Goal: Information Seeking & Learning: Learn about a topic

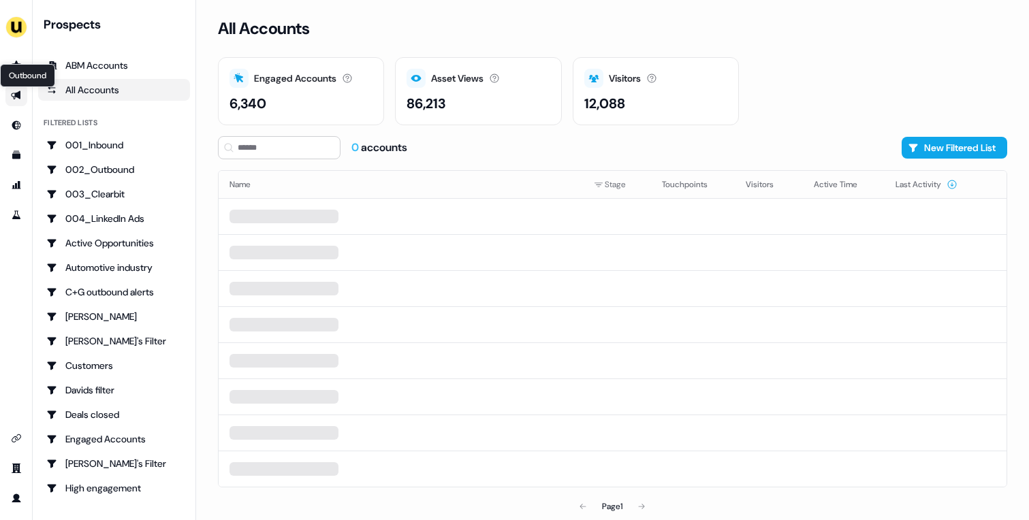
click at [19, 98] on icon "Go to outbound experience" at bounding box center [16, 95] width 10 height 9
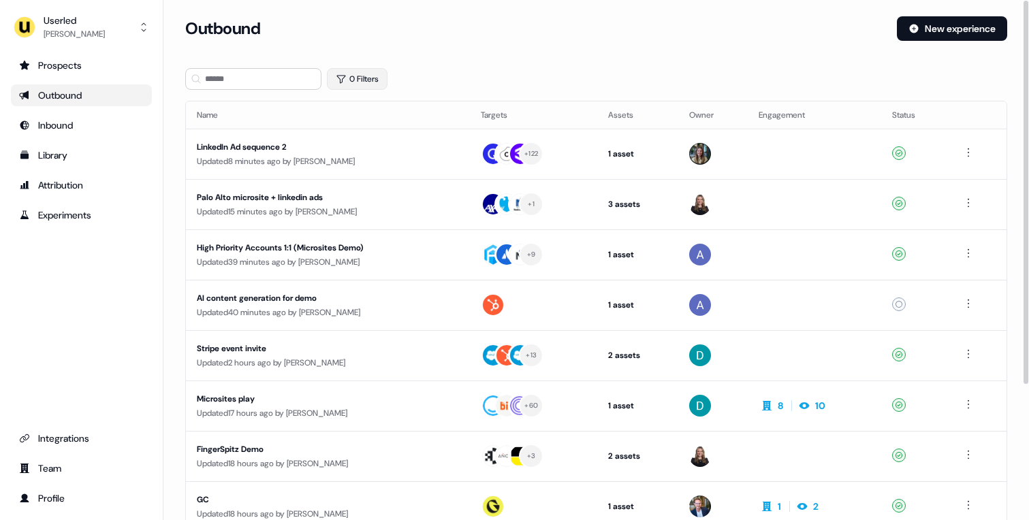
click at [348, 87] on button "0 Filters" at bounding box center [357, 79] width 61 height 22
click at [375, 135] on html "For the best experience switch devices to a bigger screen. Go to [DOMAIN_NAME] …" at bounding box center [514, 260] width 1029 height 520
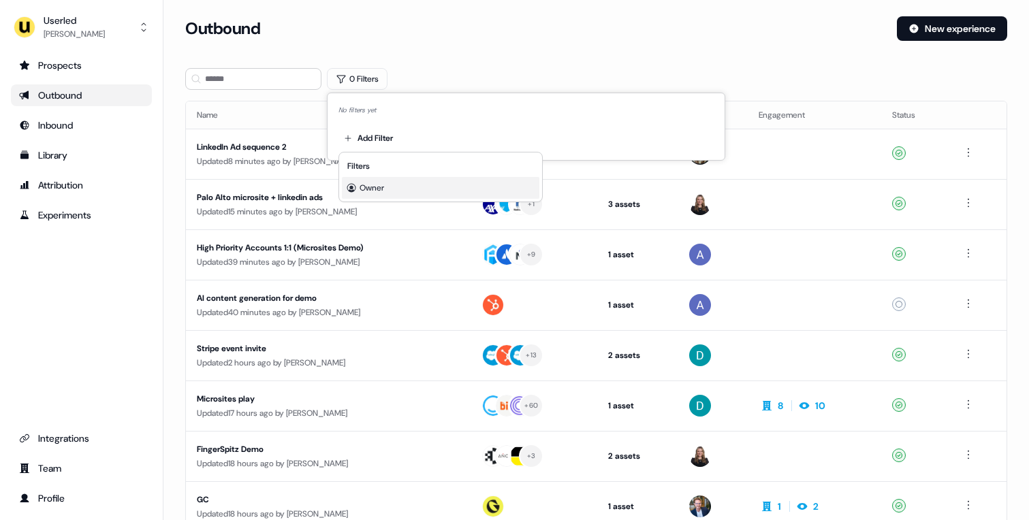
click at [399, 185] on div "Owner" at bounding box center [441, 188] width 198 height 22
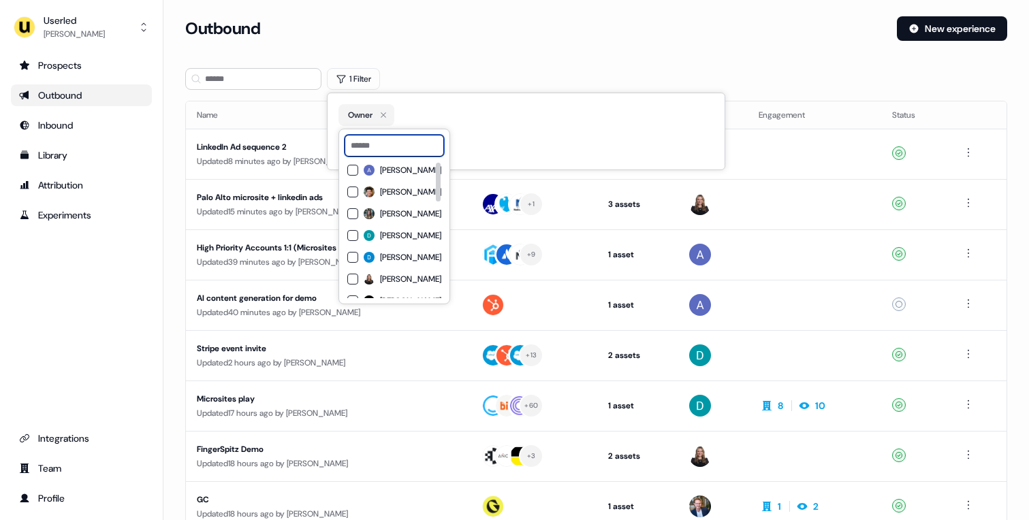
click at [410, 143] on input at bounding box center [394, 146] width 99 height 22
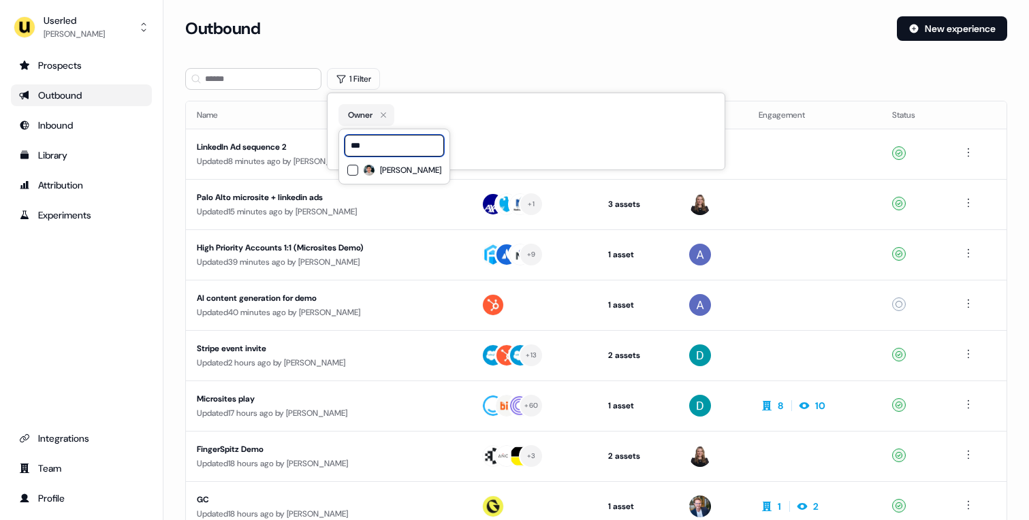
type input "***"
click at [402, 170] on span "[PERSON_NAME]" at bounding box center [410, 170] width 61 height 11
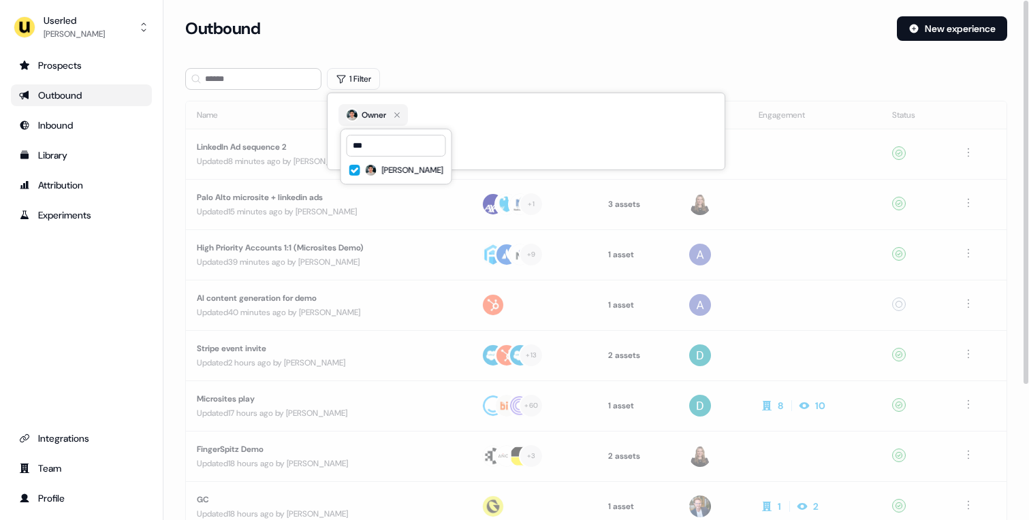
click at [424, 37] on div "Outbound" at bounding box center [535, 28] width 701 height 25
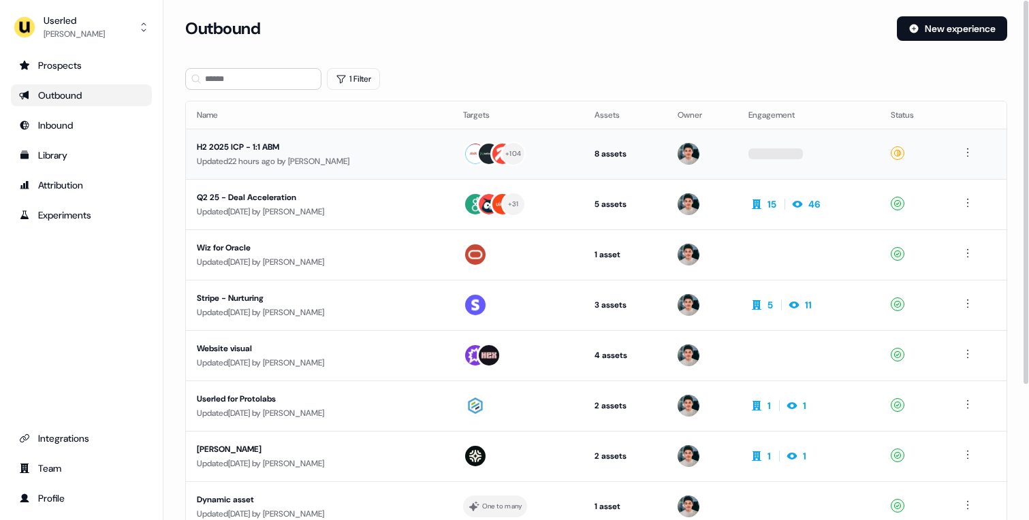
click at [386, 161] on div "Updated 22 hours ago by [PERSON_NAME]" at bounding box center [319, 162] width 245 height 14
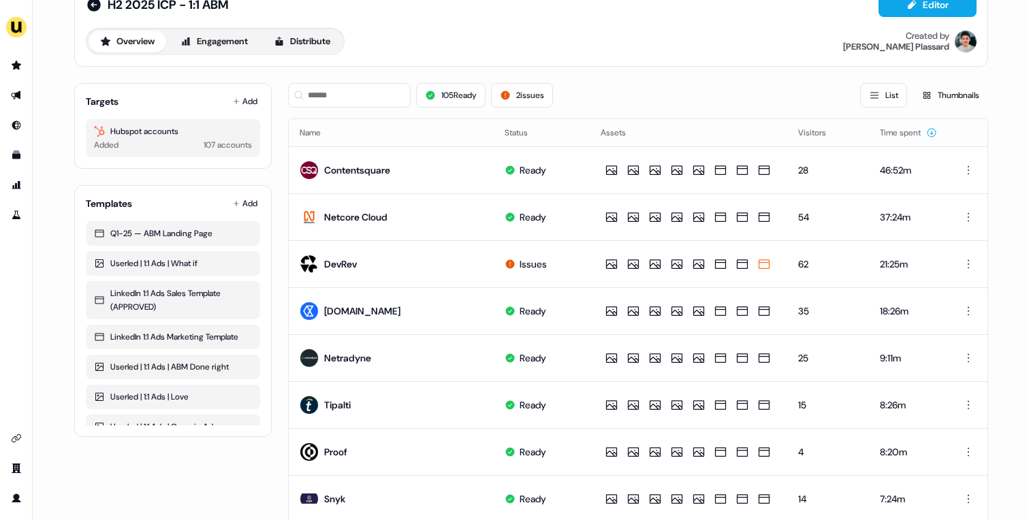
scroll to position [36, 0]
click at [354, 52] on div "Overview Engagement Distribute Created by [PERSON_NAME]" at bounding box center [531, 40] width 891 height 27
click at [309, 36] on button "Distribute" at bounding box center [302, 41] width 80 height 22
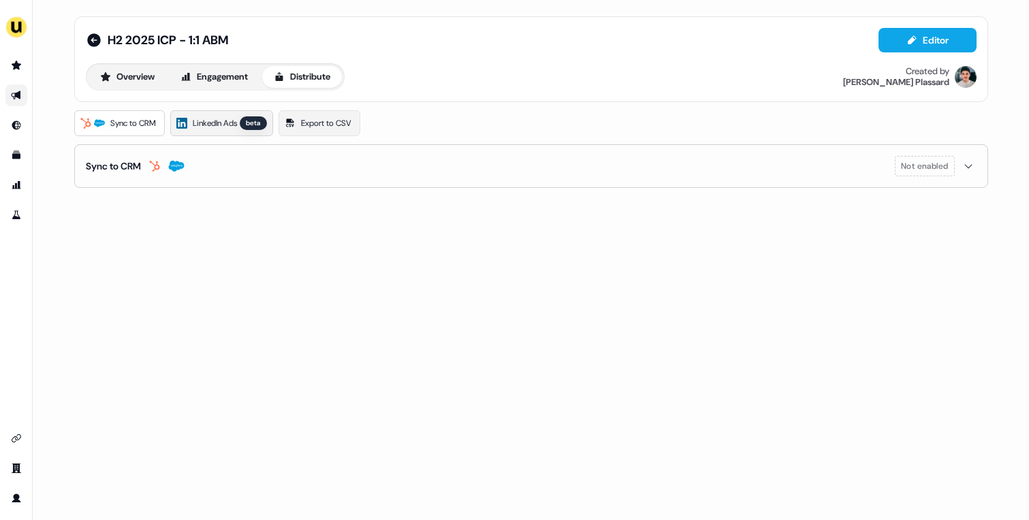
click at [215, 131] on link "LinkedIn Ads beta" at bounding box center [221, 123] width 103 height 26
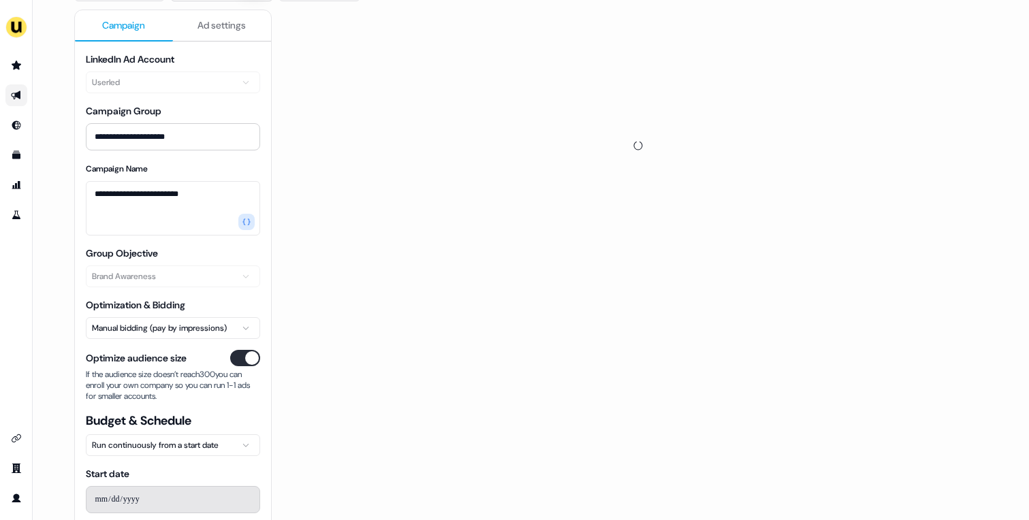
scroll to position [136, 0]
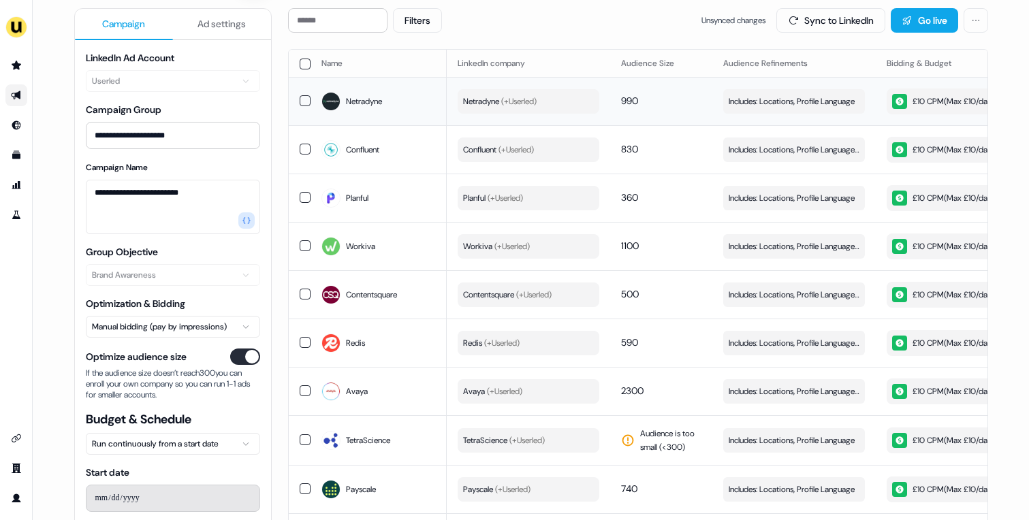
click at [741, 115] on td "Includes: Locations, Profile Language Edit" at bounding box center [794, 101] width 163 height 48
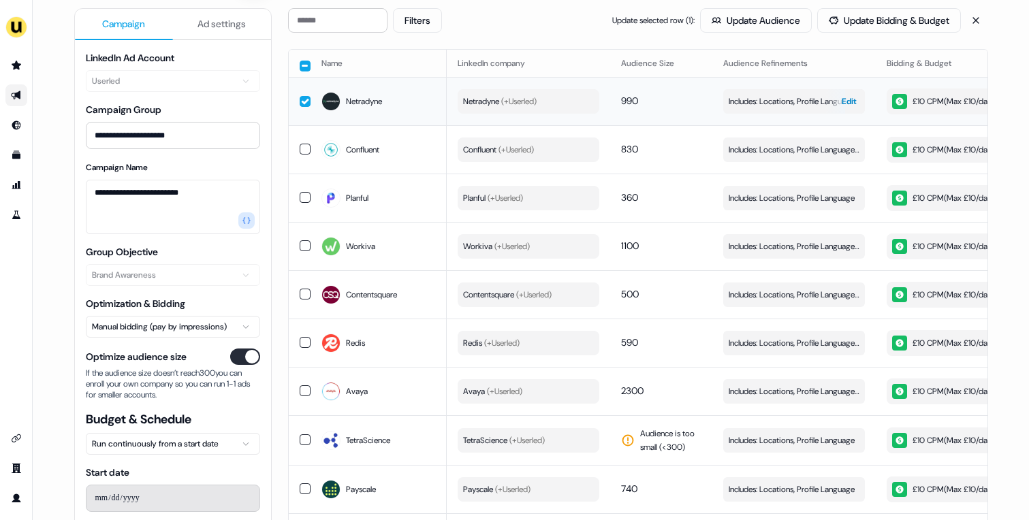
click at [741, 108] on span "Includes: Locations, Profile Language" at bounding box center [792, 102] width 126 height 14
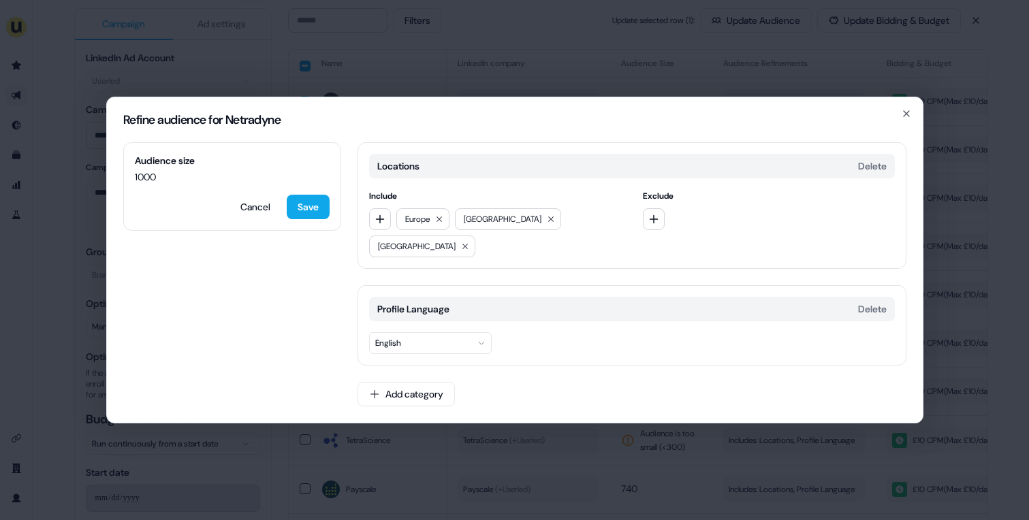
click at [905, 126] on h2 "Refine audience for Netradyne" at bounding box center [514, 120] width 783 height 12
click at [906, 119] on icon "button" at bounding box center [906, 113] width 11 height 11
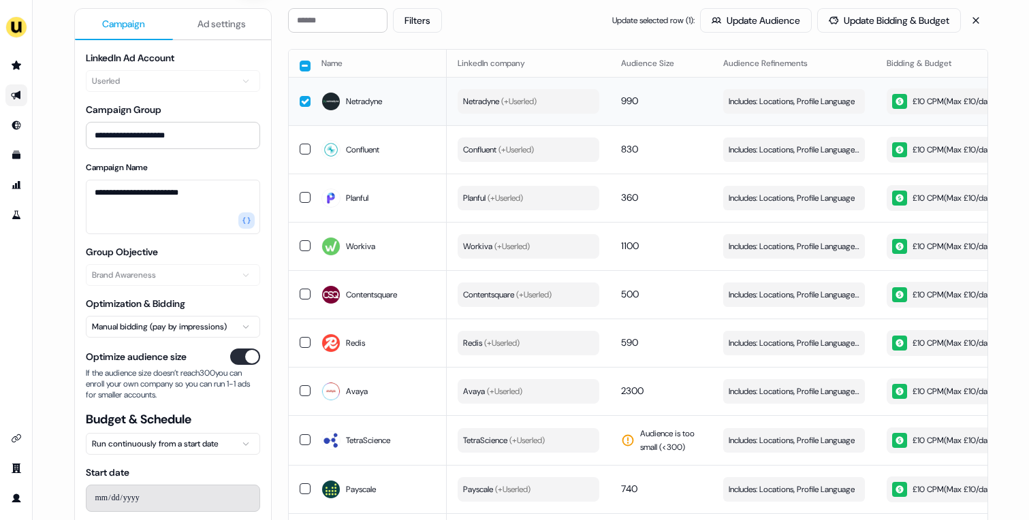
click at [300, 103] on button "button" at bounding box center [305, 101] width 11 height 11
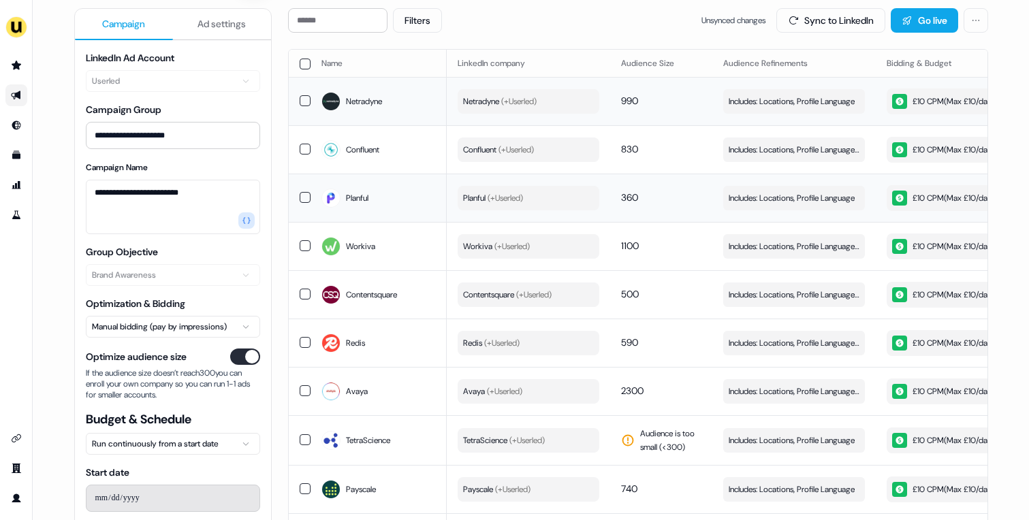
drag, startPoint x: 618, startPoint y: 193, endPoint x: 651, endPoint y: 193, distance: 32.7
click at [651, 193] on td "360" at bounding box center [661, 198] width 102 height 48
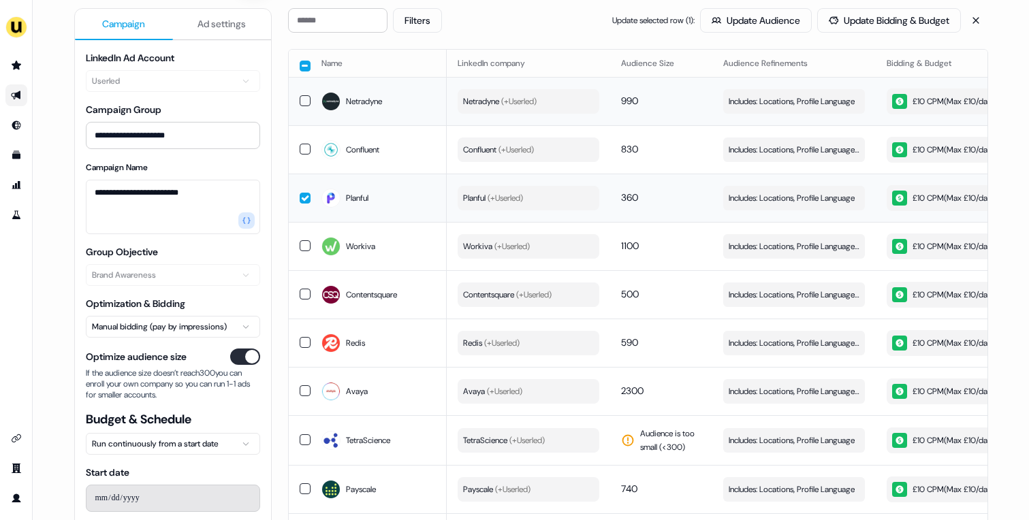
drag, startPoint x: 621, startPoint y: 196, endPoint x: 649, endPoint y: 192, distance: 28.1
click at [649, 192] on td "360" at bounding box center [661, 198] width 102 height 48
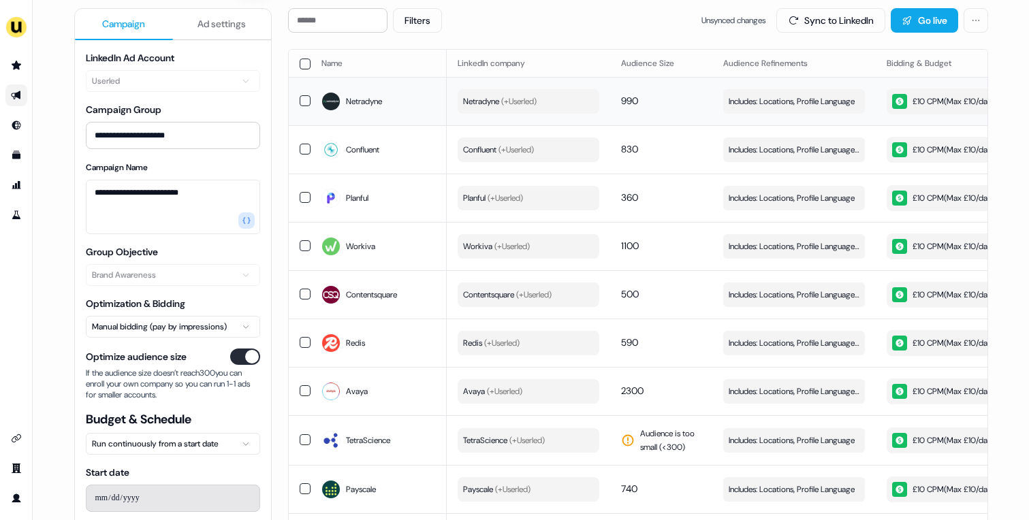
drag, startPoint x: 721, startPoint y: 62, endPoint x: 802, endPoint y: 62, distance: 81.1
click at [802, 62] on th "Audience Refinements" at bounding box center [794, 63] width 163 height 27
click at [766, 99] on span "Includes: Locations, Profile Language" at bounding box center [792, 102] width 126 height 14
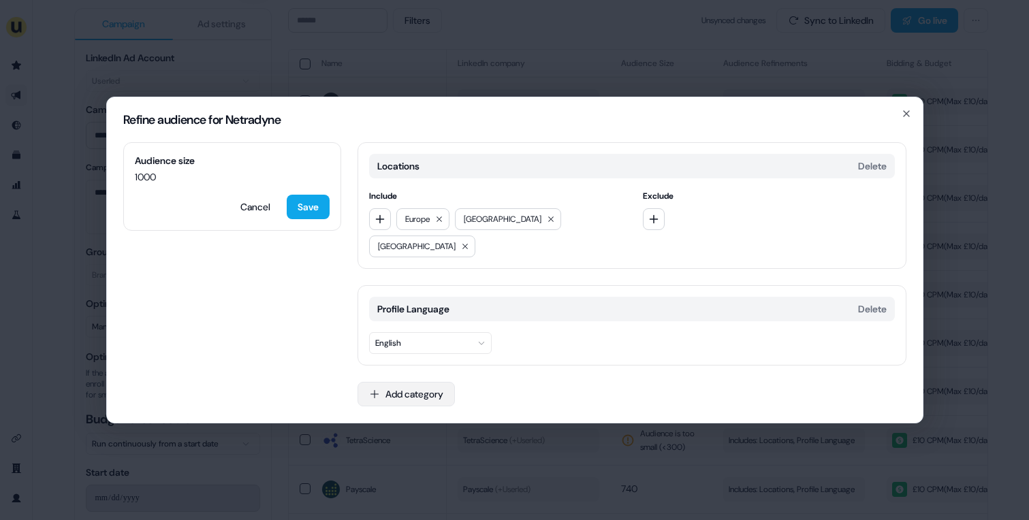
click at [402, 382] on button "Add category" at bounding box center [406, 394] width 97 height 25
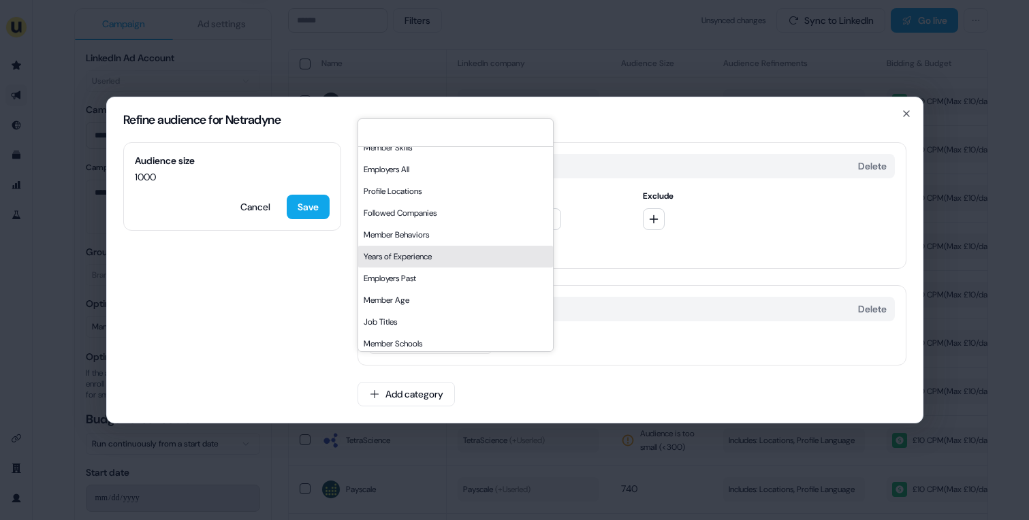
scroll to position [117, 0]
click at [795, 173] on div "Locations [GEOGRAPHIC_DATA]" at bounding box center [632, 166] width 526 height 25
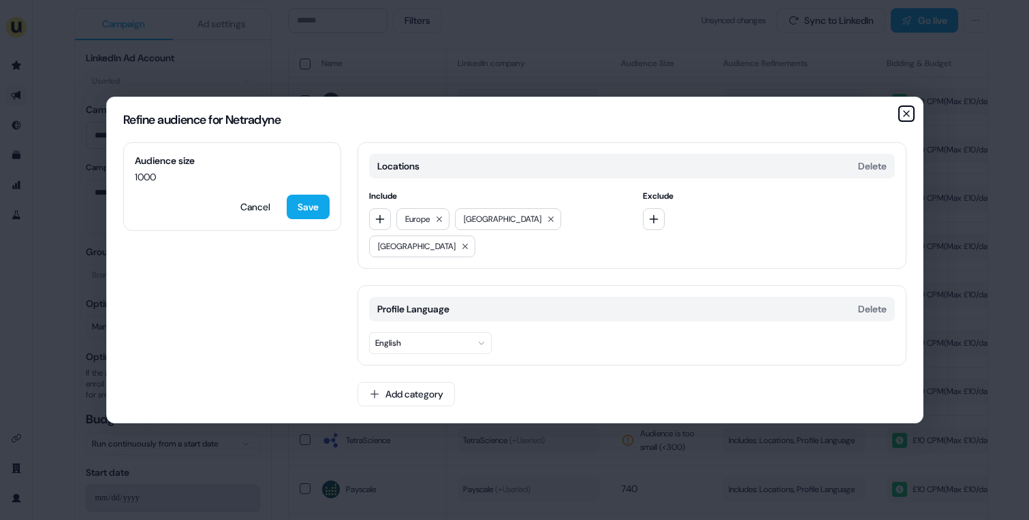
click at [909, 119] on icon "button" at bounding box center [906, 113] width 11 height 11
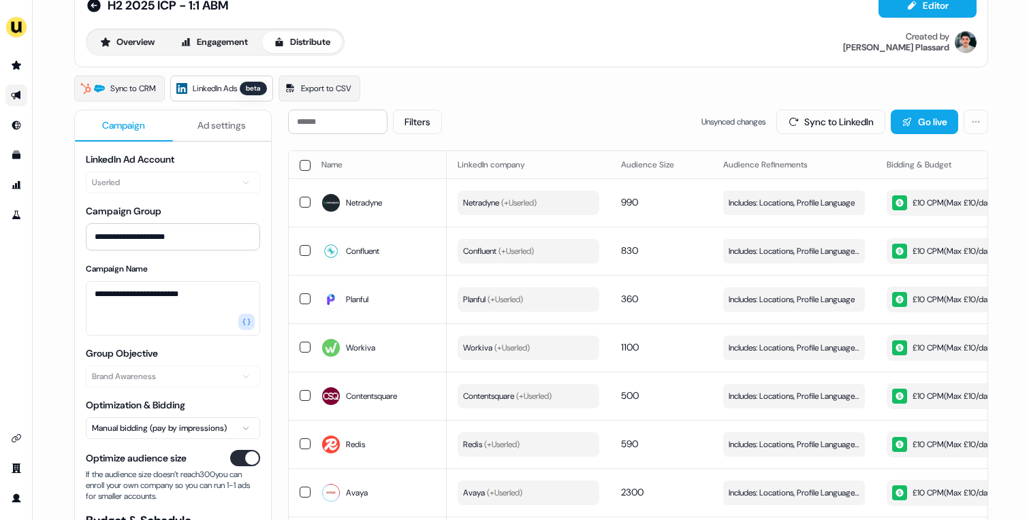
scroll to position [0, 0]
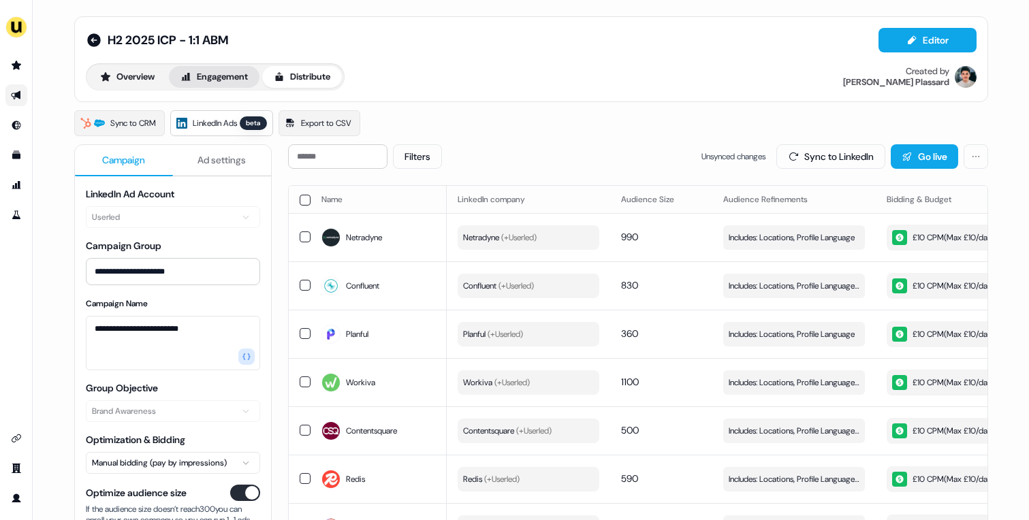
click at [207, 75] on button "Engagement" at bounding box center [214, 77] width 91 height 22
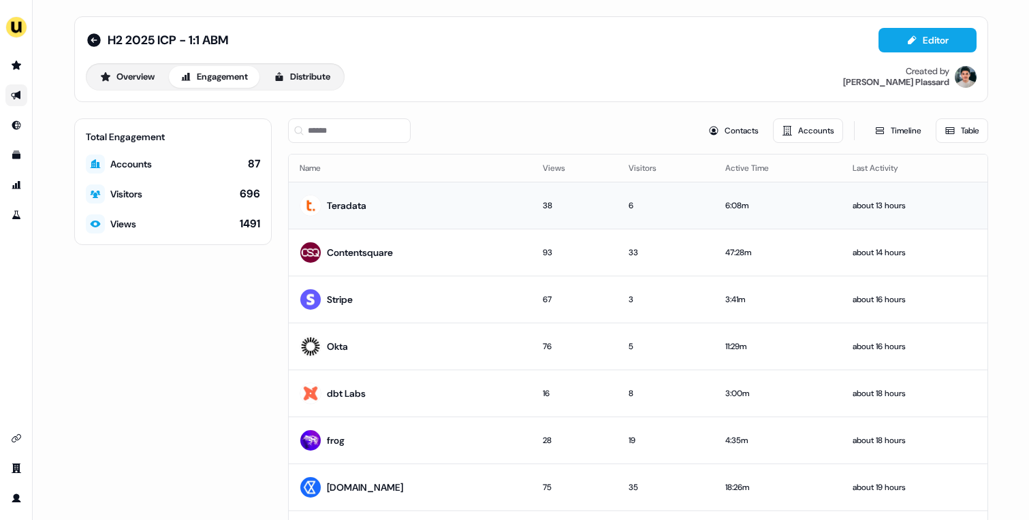
click at [669, 215] on td "6" at bounding box center [666, 205] width 97 height 47
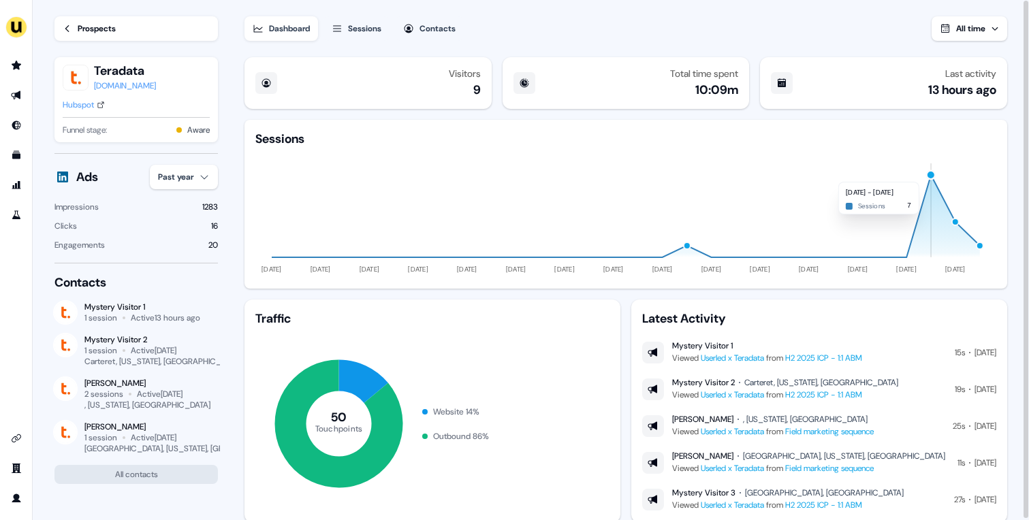
click at [934, 175] on div "button" at bounding box center [931, 175] width 10 height 10
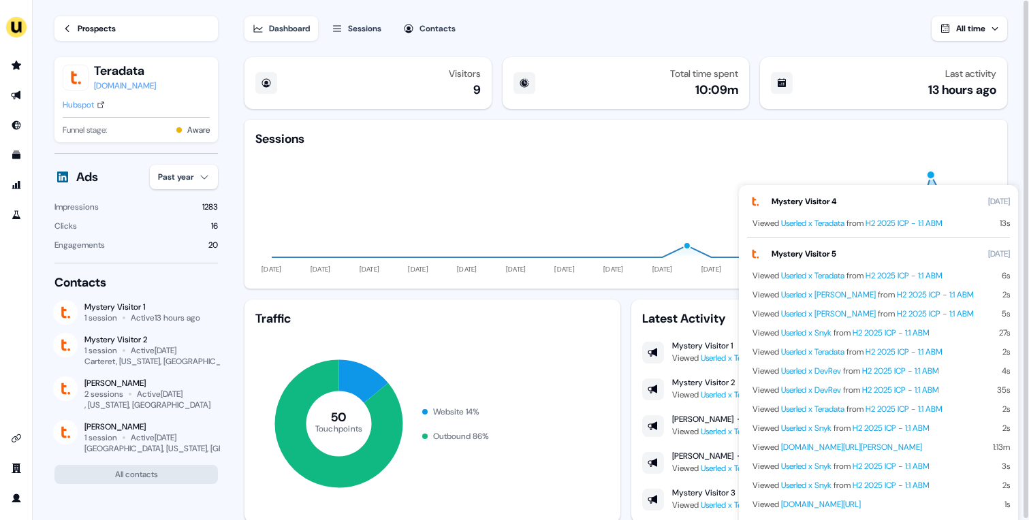
click at [934, 175] on div "button" at bounding box center [931, 175] width 10 height 10
click at [933, 152] on icon "[DATE] [DATE] [DATE] [DATE] [DATE] [DATE] [DATE] [DATE] [DATE] [DATE] [DATE] [D…" at bounding box center [625, 212] width 741 height 131
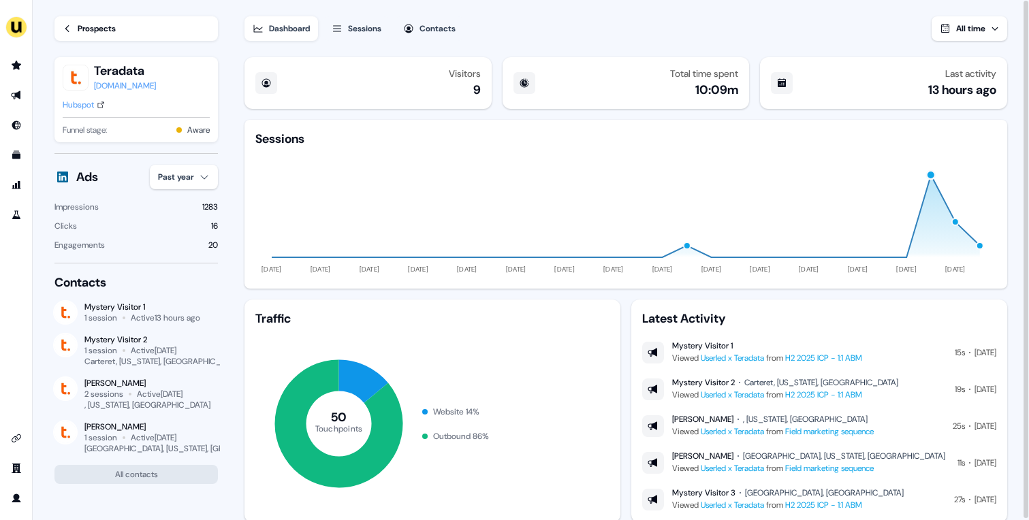
click at [78, 41] on div "Prospects Teradata [DOMAIN_NAME] Hubspot Funnel stage: Aware" at bounding box center [135, 76] width 163 height 153
click at [72, 31] on icon at bounding box center [68, 29] width 10 height 10
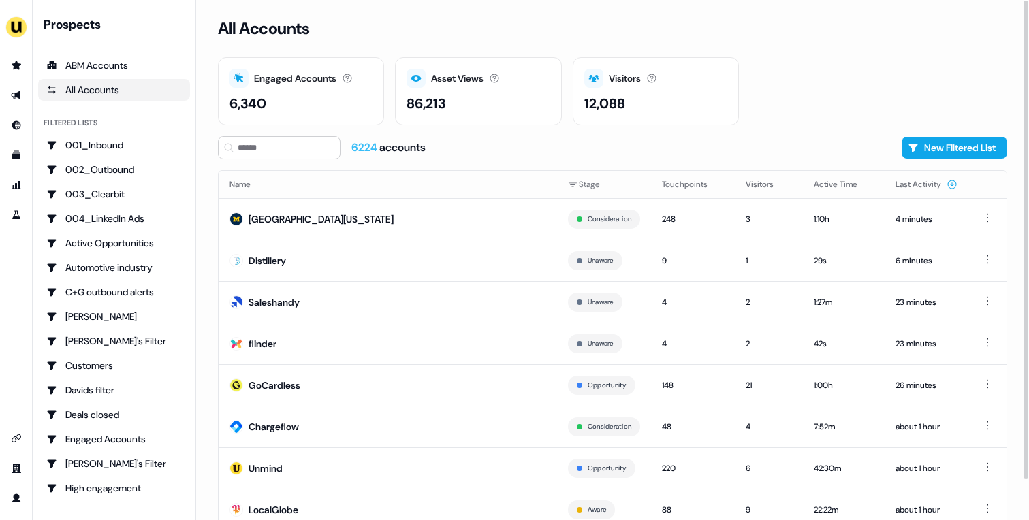
click at [498, 164] on div "6224 accounts New Filtered List Name Stage Touchpoints Visitors Active Time Las…" at bounding box center [613, 350] width 790 height 428
click at [281, 148] on input at bounding box center [279, 147] width 123 height 23
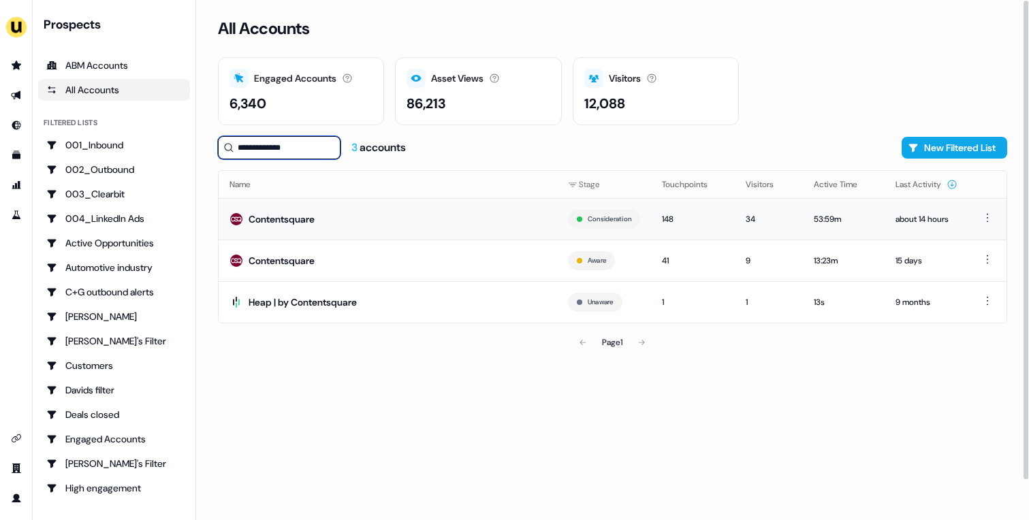
type input "**********"
click at [361, 213] on td "Contentsquare" at bounding box center [388, 219] width 339 height 42
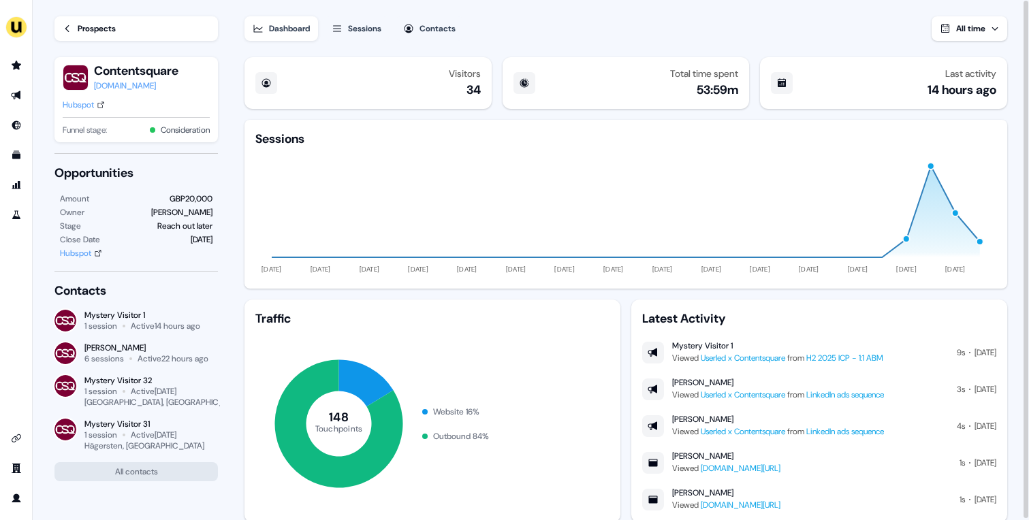
click at [990, 37] on button "All time" at bounding box center [970, 28] width 76 height 25
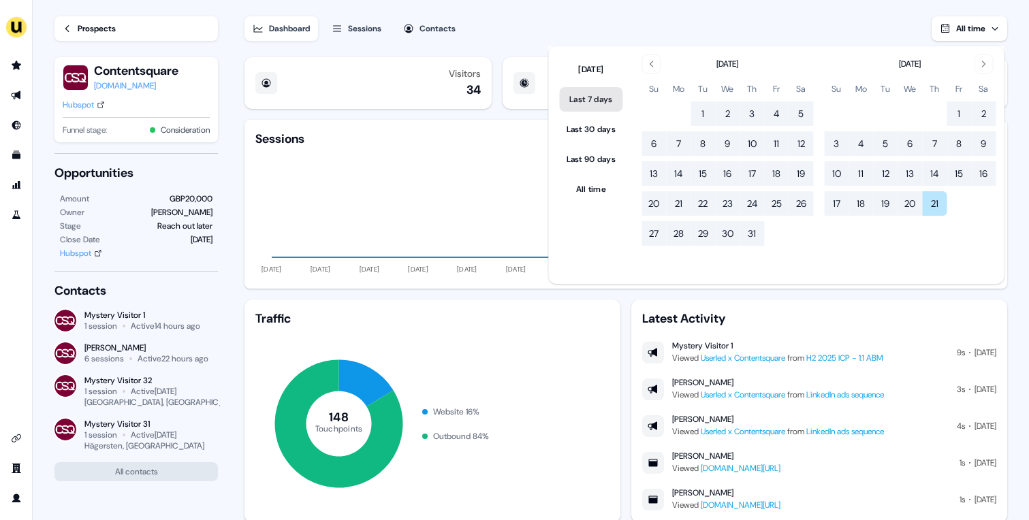
click at [592, 100] on button "Last 7 days" at bounding box center [591, 99] width 63 height 25
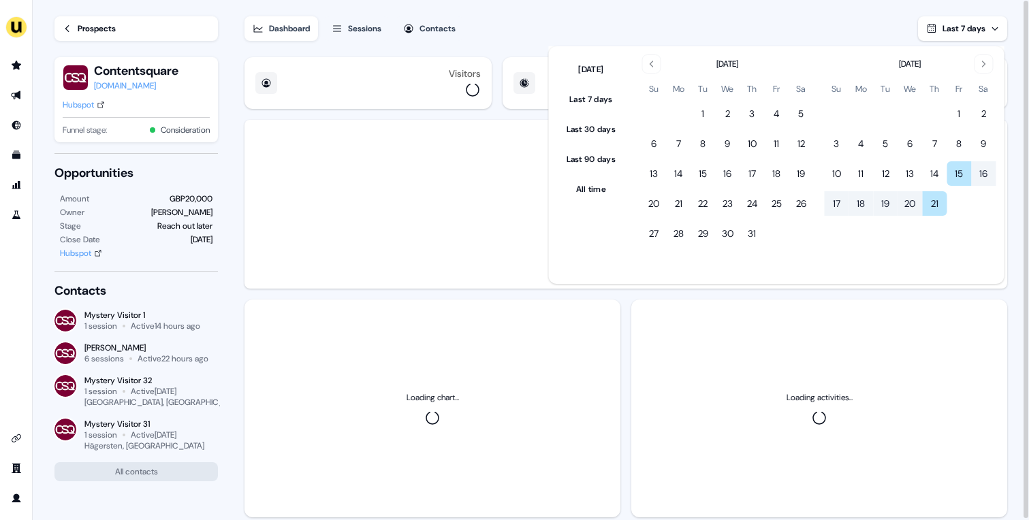
click at [638, 32] on div "Dashboard Sessions Contacts Last 7 days" at bounding box center [626, 20] width 763 height 41
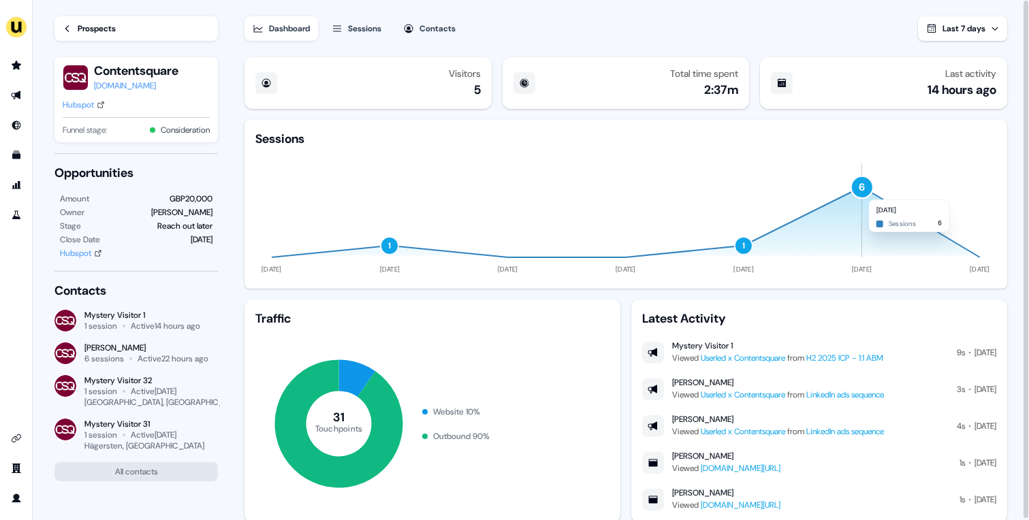
click at [857, 193] on div "6" at bounding box center [862, 187] width 24 height 24
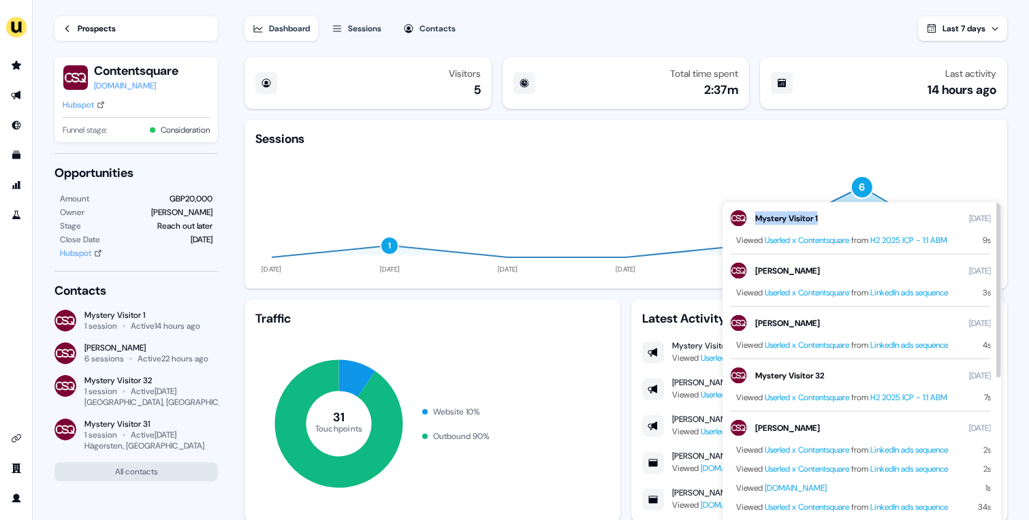
drag, startPoint x: 752, startPoint y: 216, endPoint x: 873, endPoint y: 216, distance: 120.6
click at [873, 216] on div "Mystery Visitor 1 [DATE]" at bounding box center [861, 218] width 260 height 16
drag, startPoint x: 756, startPoint y: 326, endPoint x: 841, endPoint y: 326, distance: 84.5
click at [841, 326] on div "[PERSON_NAME] [DATE]" at bounding box center [861, 323] width 260 height 16
click at [877, 144] on div "Sessions" at bounding box center [625, 139] width 741 height 16
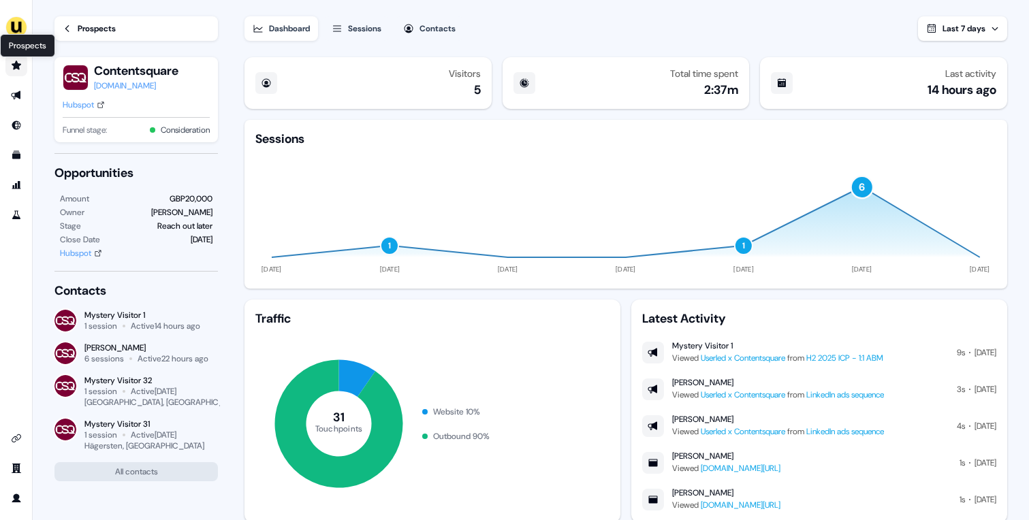
click at [18, 66] on icon "Go to prospects" at bounding box center [17, 65] width 10 height 9
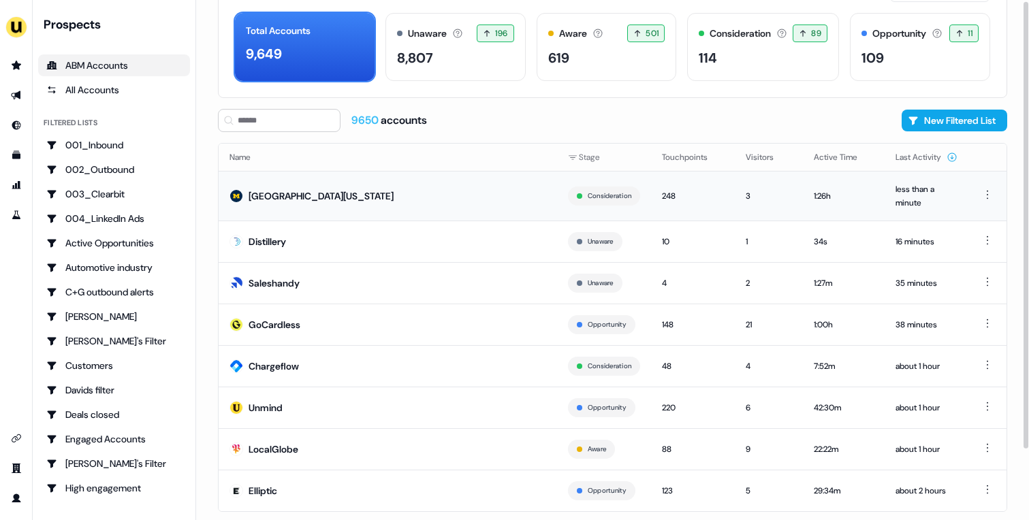
scroll to position [84, 0]
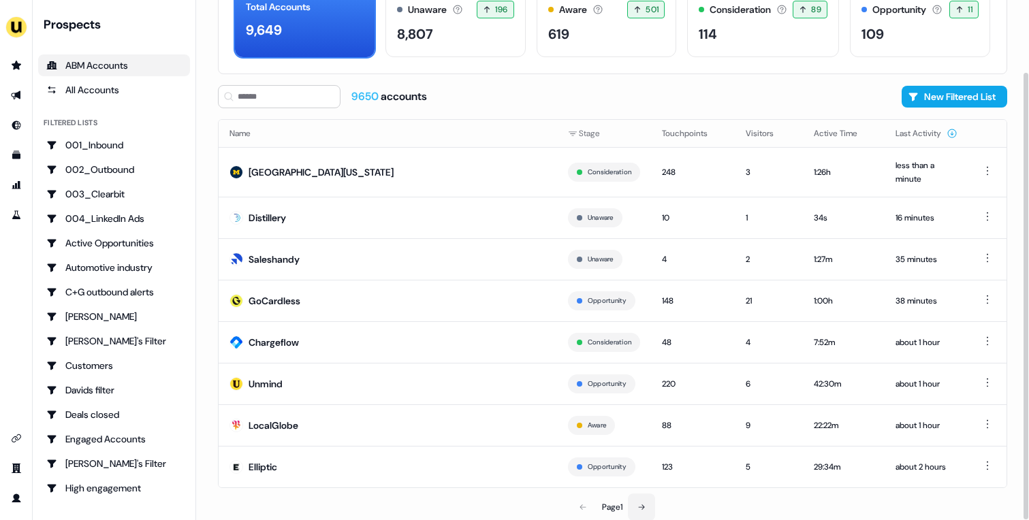
click at [646, 497] on button at bounding box center [641, 507] width 27 height 27
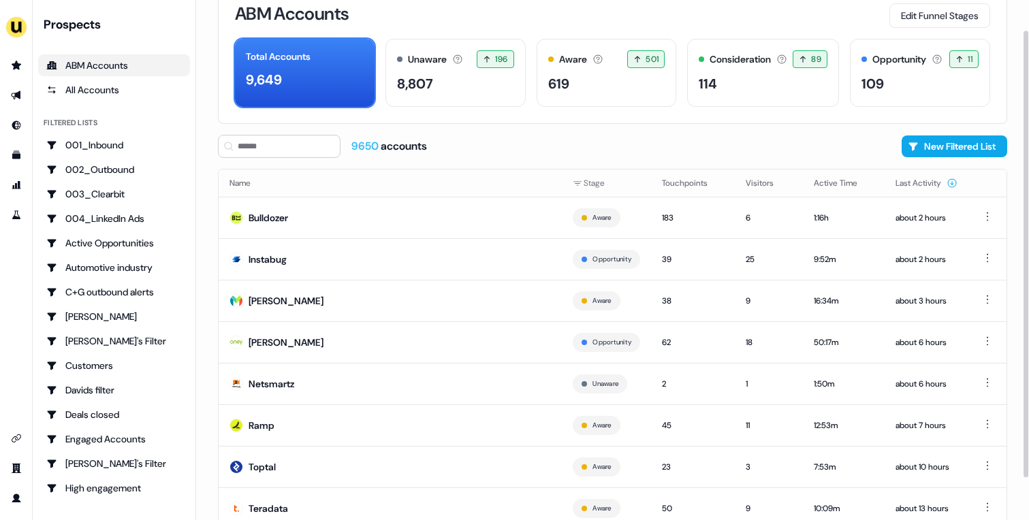
scroll to position [76, 0]
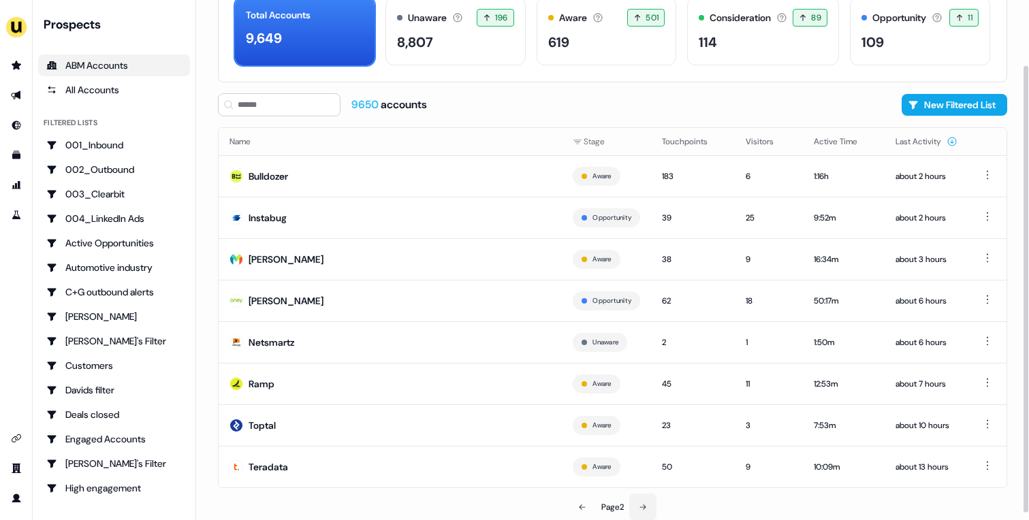
click at [641, 511] on button at bounding box center [642, 507] width 27 height 27
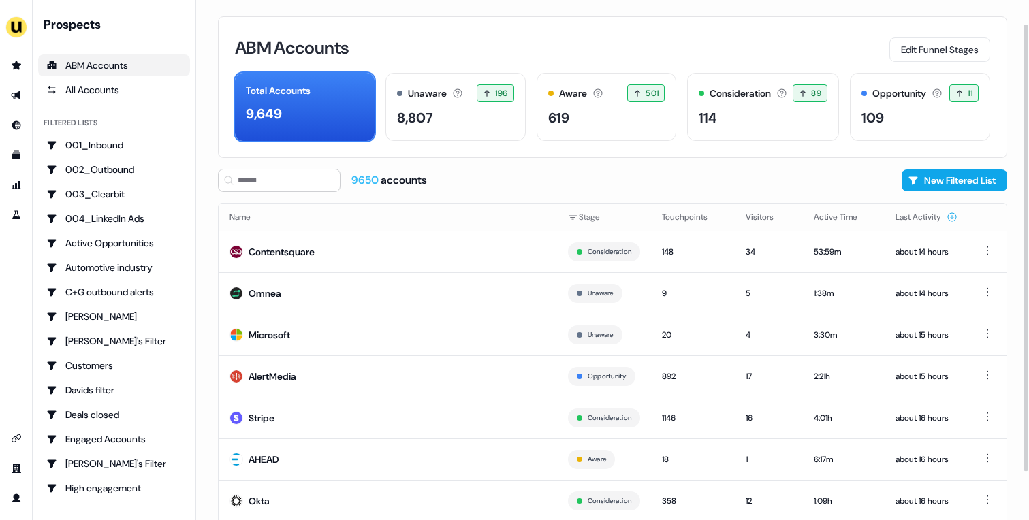
scroll to position [76, 0]
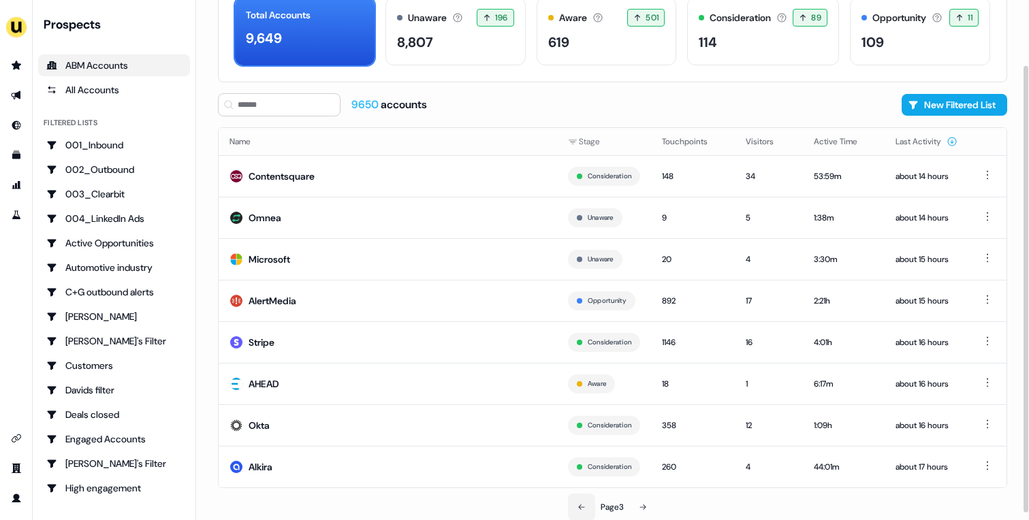
click at [591, 504] on button at bounding box center [581, 507] width 27 height 27
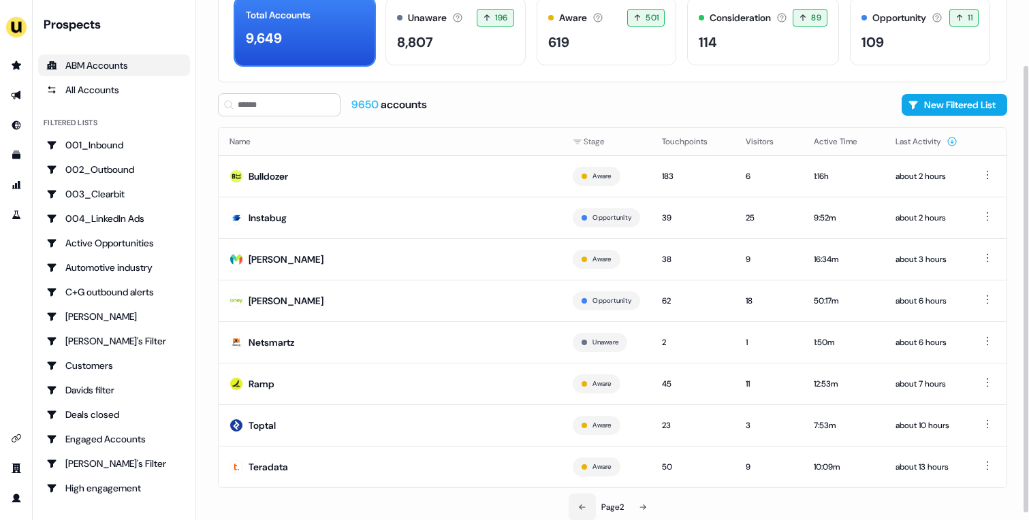
click at [583, 504] on icon at bounding box center [582, 507] width 8 height 8
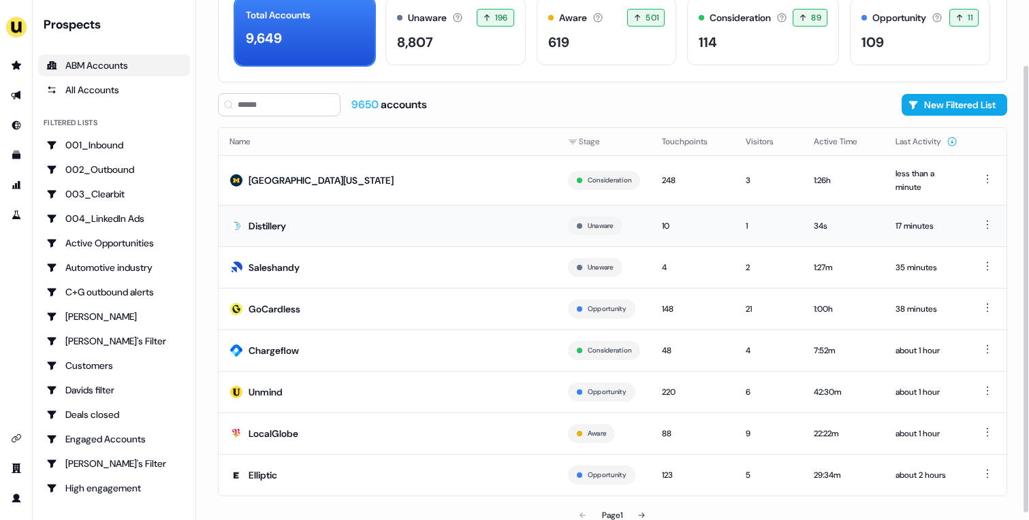
click at [336, 230] on td "Distillery" at bounding box center [388, 226] width 339 height 42
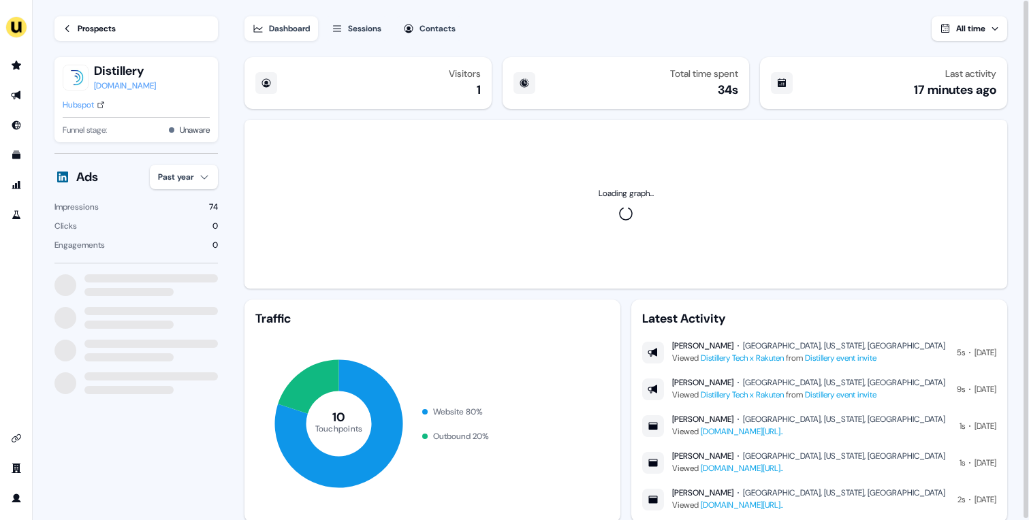
click at [168, 177] on html "For the best experience switch devices to a bigger screen. Go to Userled.io Loa…" at bounding box center [514, 260] width 1029 height 520
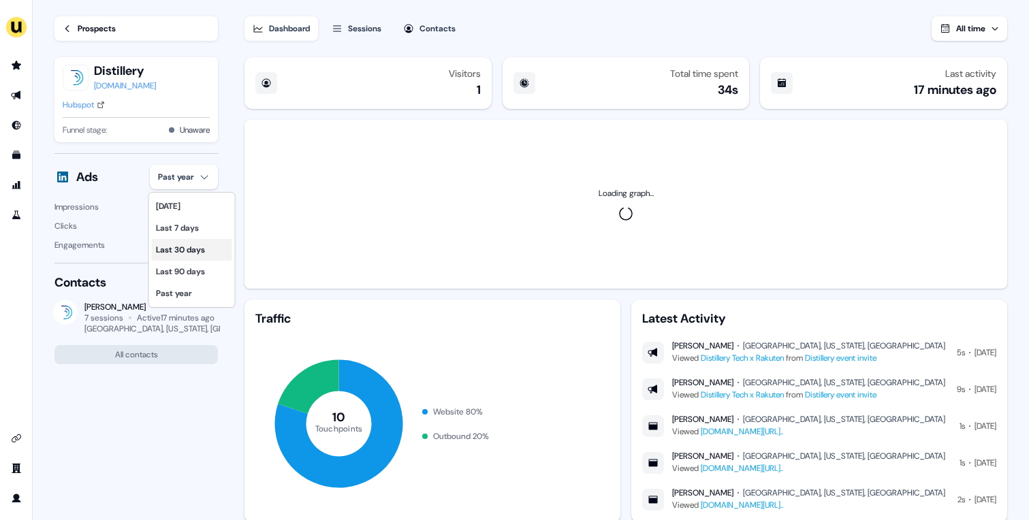
click at [188, 250] on div "Last 30 days" at bounding box center [192, 250] width 80 height 22
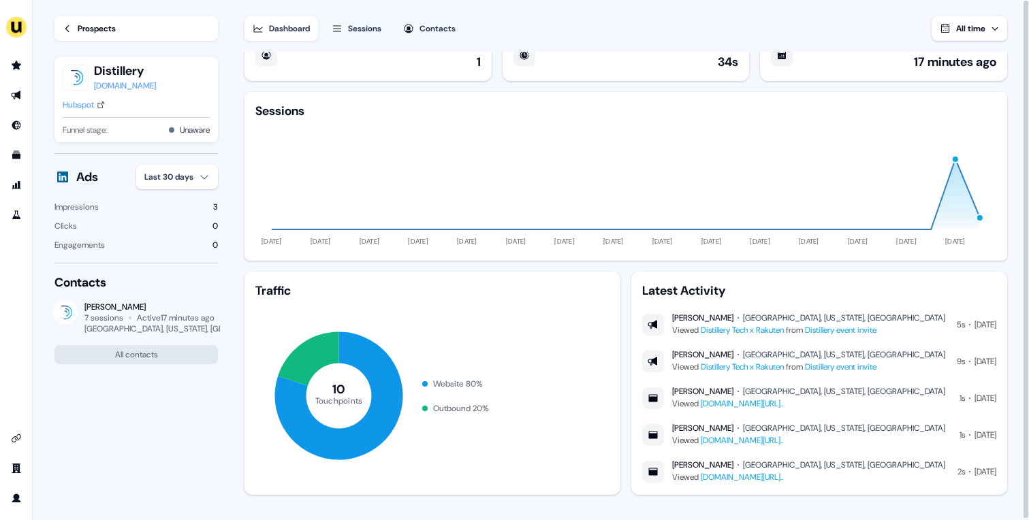
scroll to position [40, 0]
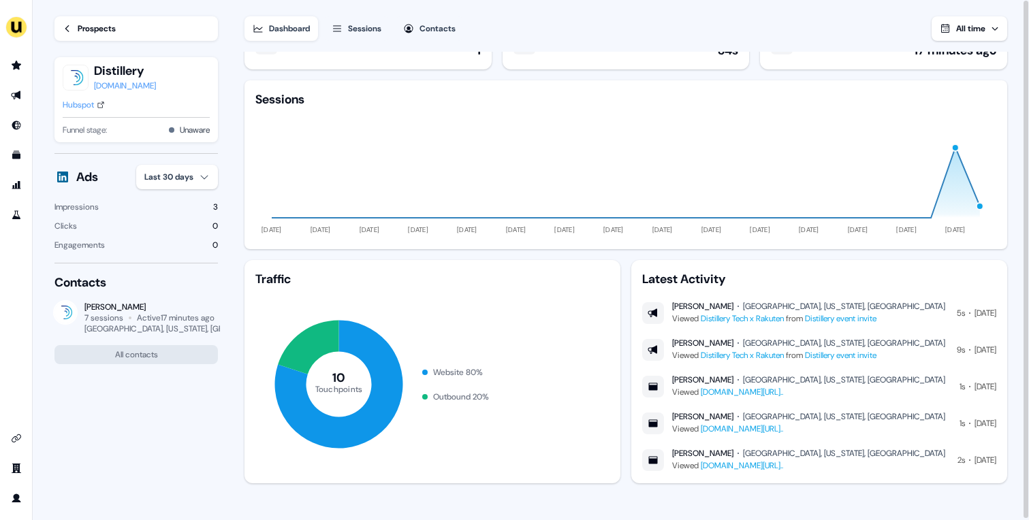
click at [372, 42] on div "Dashboard Sessions Contacts All time Visitors 1 Total time spent 34s Last activ…" at bounding box center [637, 261] width 785 height 522
click at [362, 35] on div "Sessions" at bounding box center [364, 29] width 33 height 14
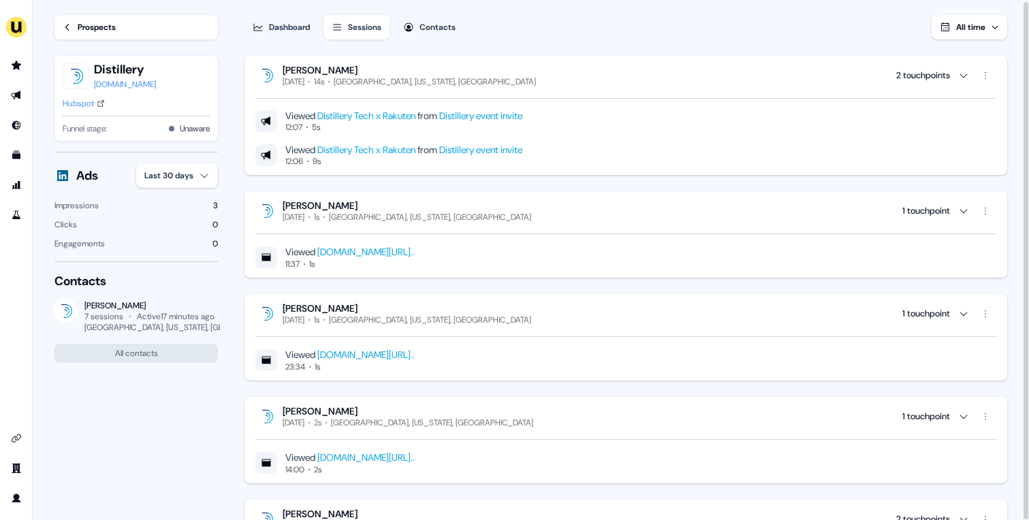
scroll to position [1, 0]
